Goal: Task Accomplishment & Management: Use online tool/utility

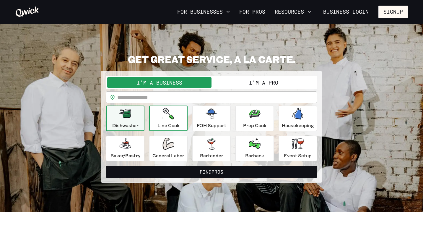
click at [177, 127] on p "Line Cook" at bounding box center [169, 125] width 22 height 7
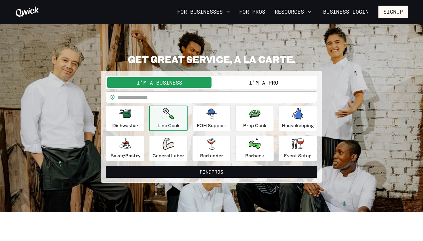
click at [176, 127] on p "Line Cook" at bounding box center [169, 125] width 22 height 7
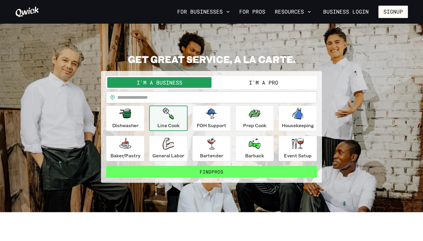
click at [212, 174] on button "Find Pros" at bounding box center [211, 172] width 211 height 12
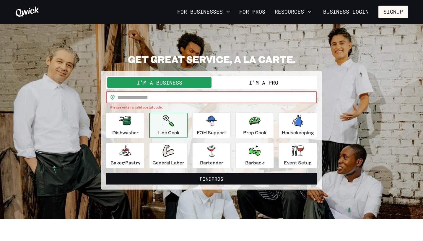
click at [180, 97] on input "text" at bounding box center [217, 97] width 200 height 12
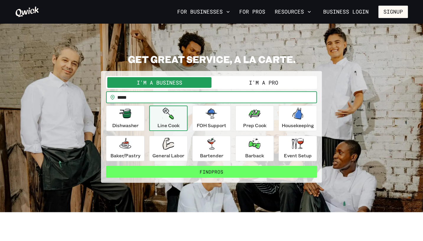
type input "*****"
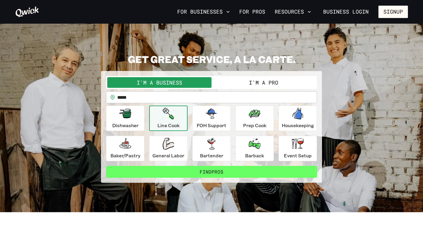
click at [237, 172] on button "Find Pros" at bounding box center [211, 172] width 211 height 12
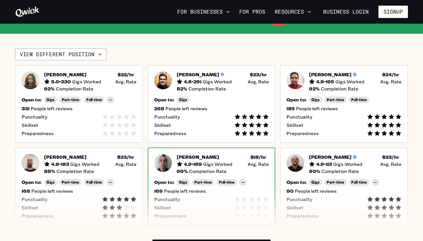
scroll to position [135, 0]
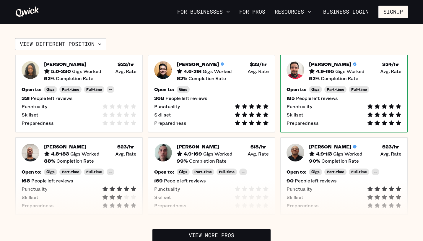
click at [306, 69] on div "Alberto I. 4.9 • 195 Gigs Worked $ 24 /hr • Avg. Rate 92 % Completion Rate" at bounding box center [344, 71] width 115 height 20
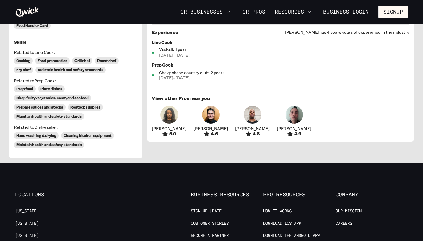
scroll to position [240, 0]
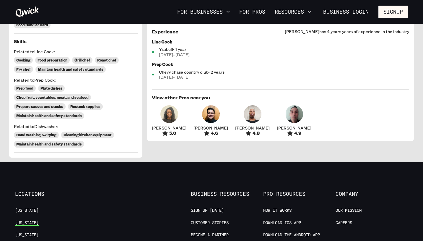
click at [34, 220] on link "[US_STATE]" at bounding box center [27, 223] width 24 height 6
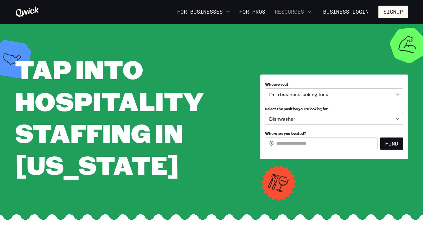
click at [288, 12] on button "Resources" at bounding box center [293, 12] width 41 height 10
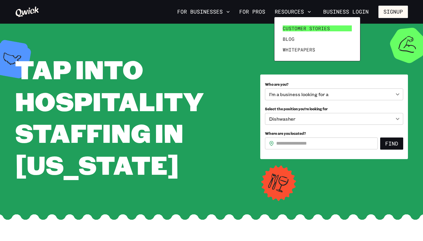
click at [300, 28] on span "Customer stories" at bounding box center [306, 28] width 47 height 6
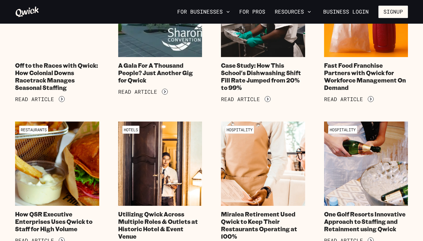
scroll to position [115, 0]
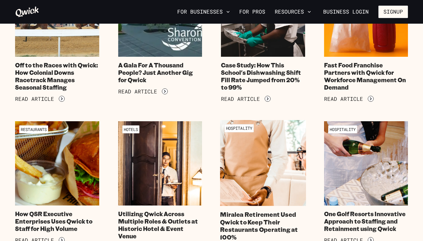
click at [281, 143] on img at bounding box center [263, 163] width 86 height 86
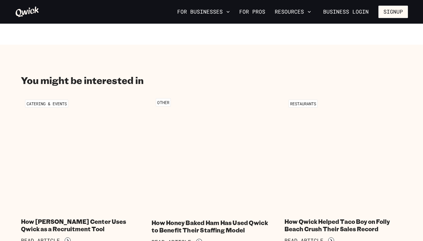
scroll to position [690, 0]
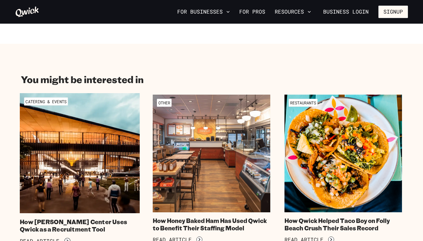
click at [73, 139] on img at bounding box center [80, 153] width 120 height 120
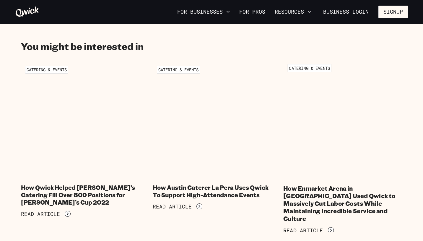
scroll to position [467, 0]
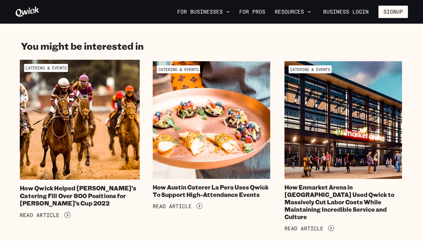
click at [86, 93] on img at bounding box center [80, 119] width 120 height 120
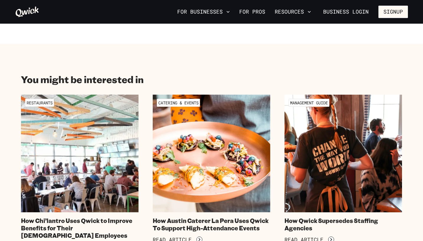
scroll to position [601, 0]
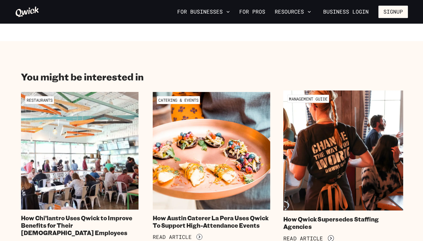
click at [310, 150] on img at bounding box center [344, 150] width 120 height 120
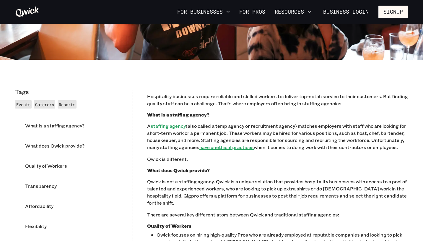
scroll to position [221, 0]
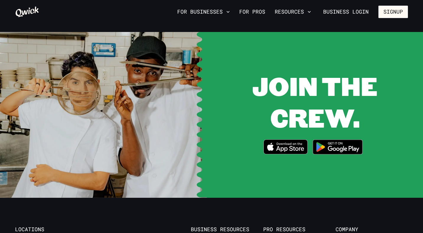
scroll to position [1112, 0]
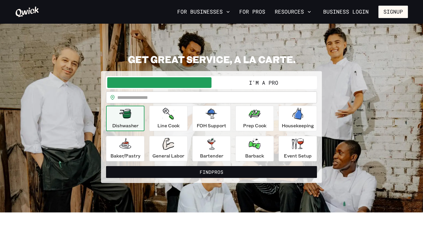
scroll to position [1112, 0]
